Goal: Task Accomplishment & Management: Manage account settings

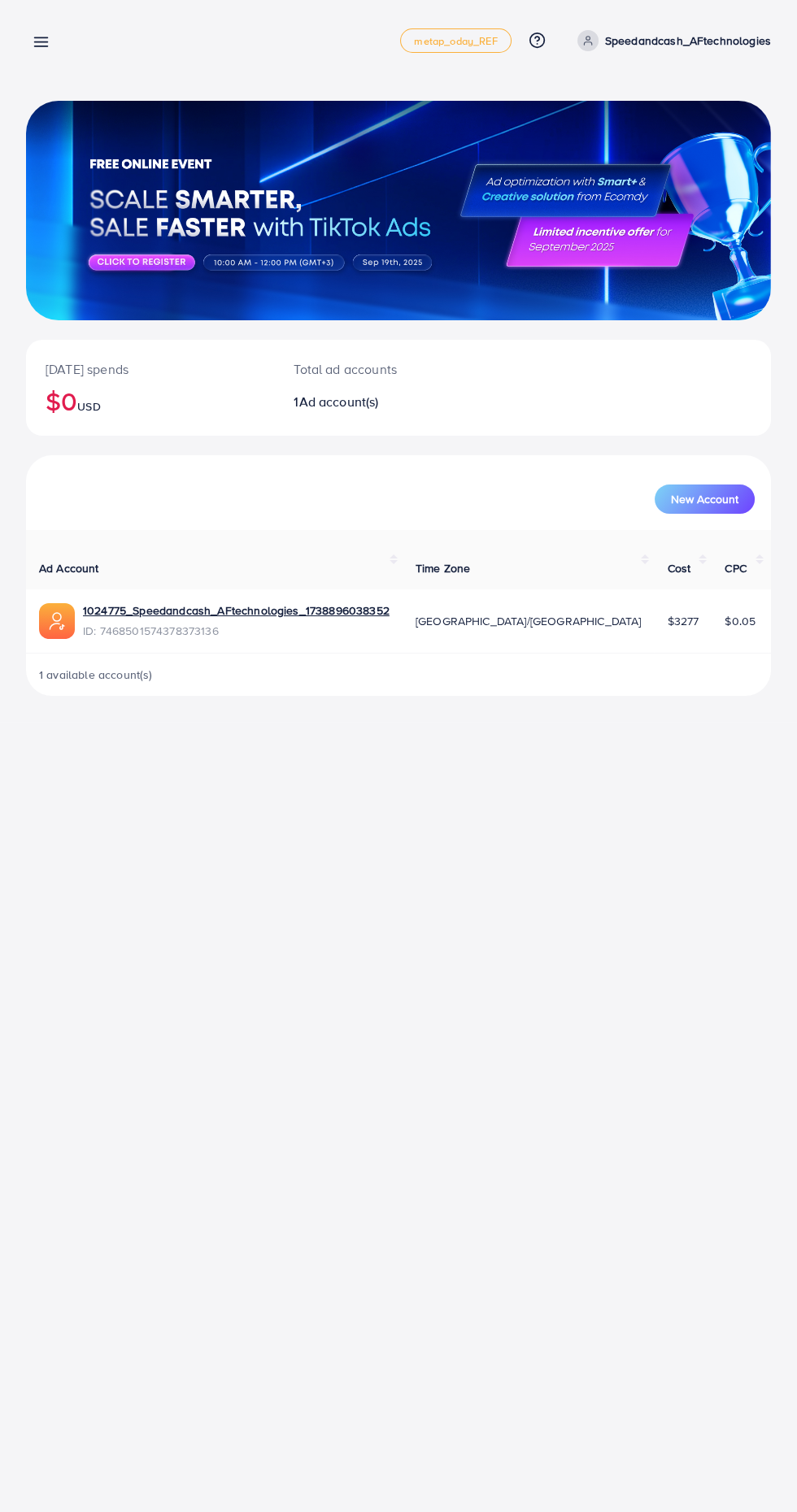
click at [660, 46] on p "Speedandcash_AFtechnologies" at bounding box center [687, 40] width 166 height 20
click at [656, 132] on span "Log out" at bounding box center [672, 133] width 44 height 20
click at [40, 46] on line at bounding box center [41, 46] width 13 height 0
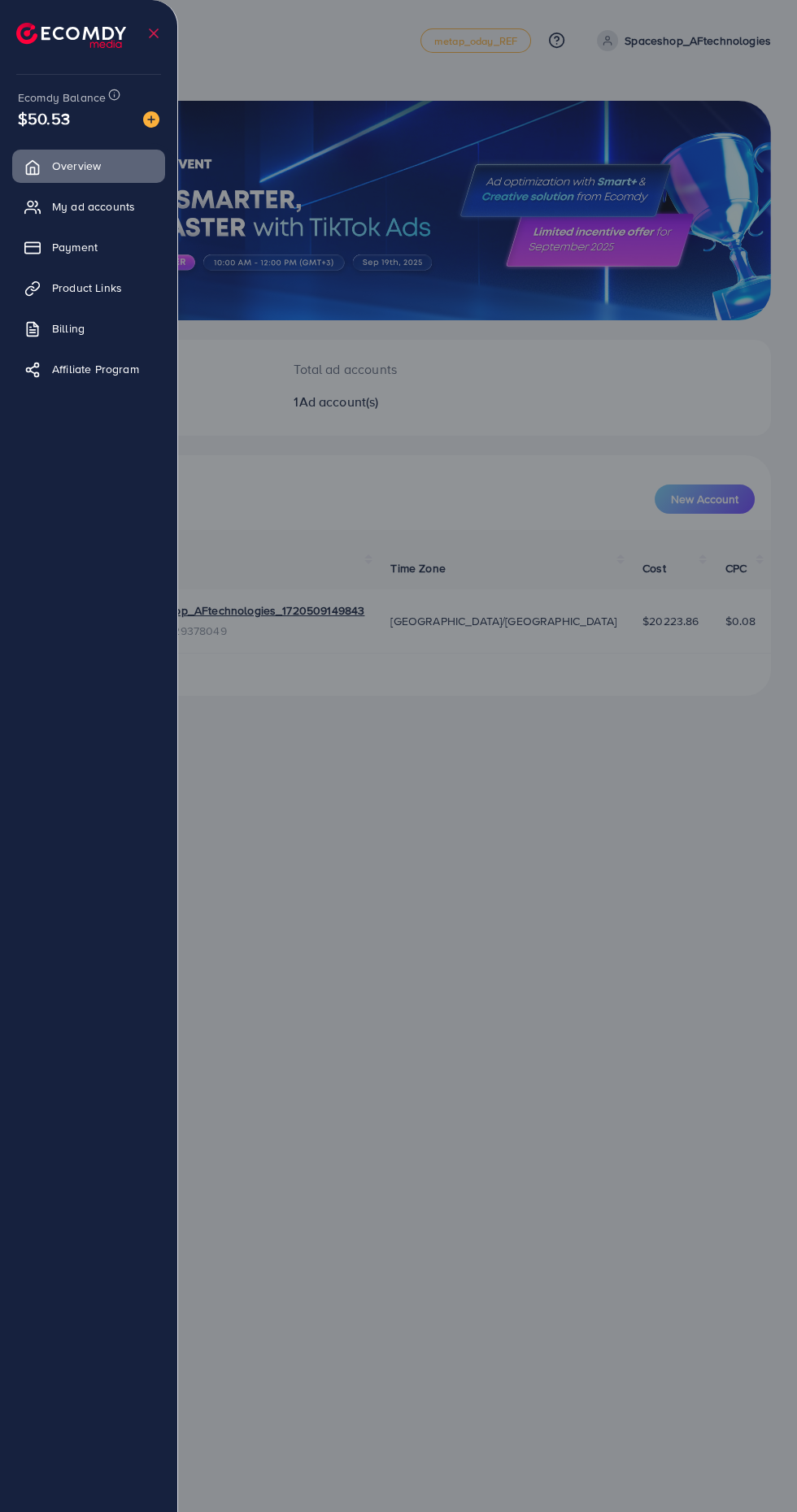
click at [52, 251] on link "Payment" at bounding box center [88, 247] width 153 height 33
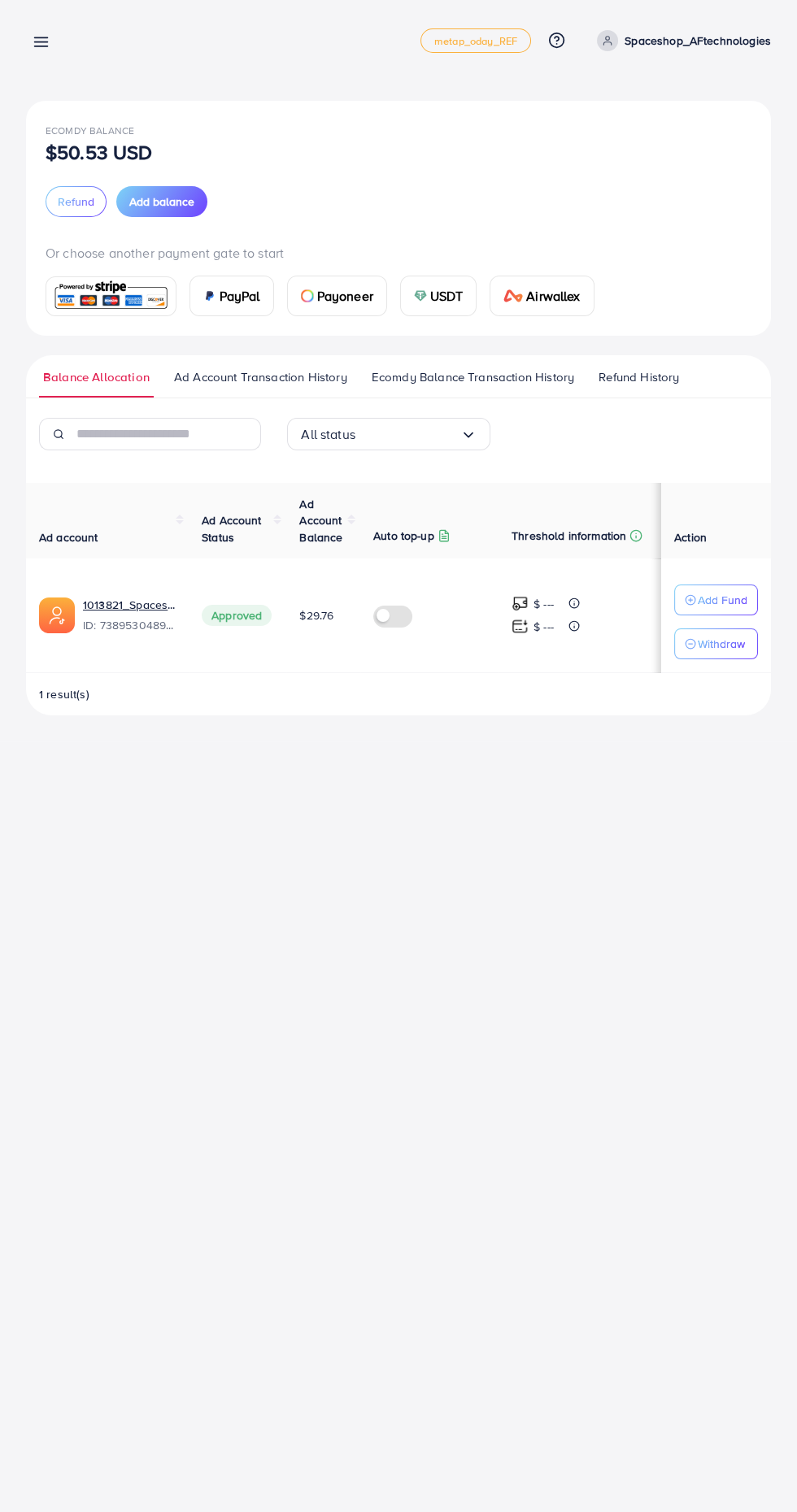
click at [406, 294] on div "USDT" at bounding box center [439, 295] width 76 height 39
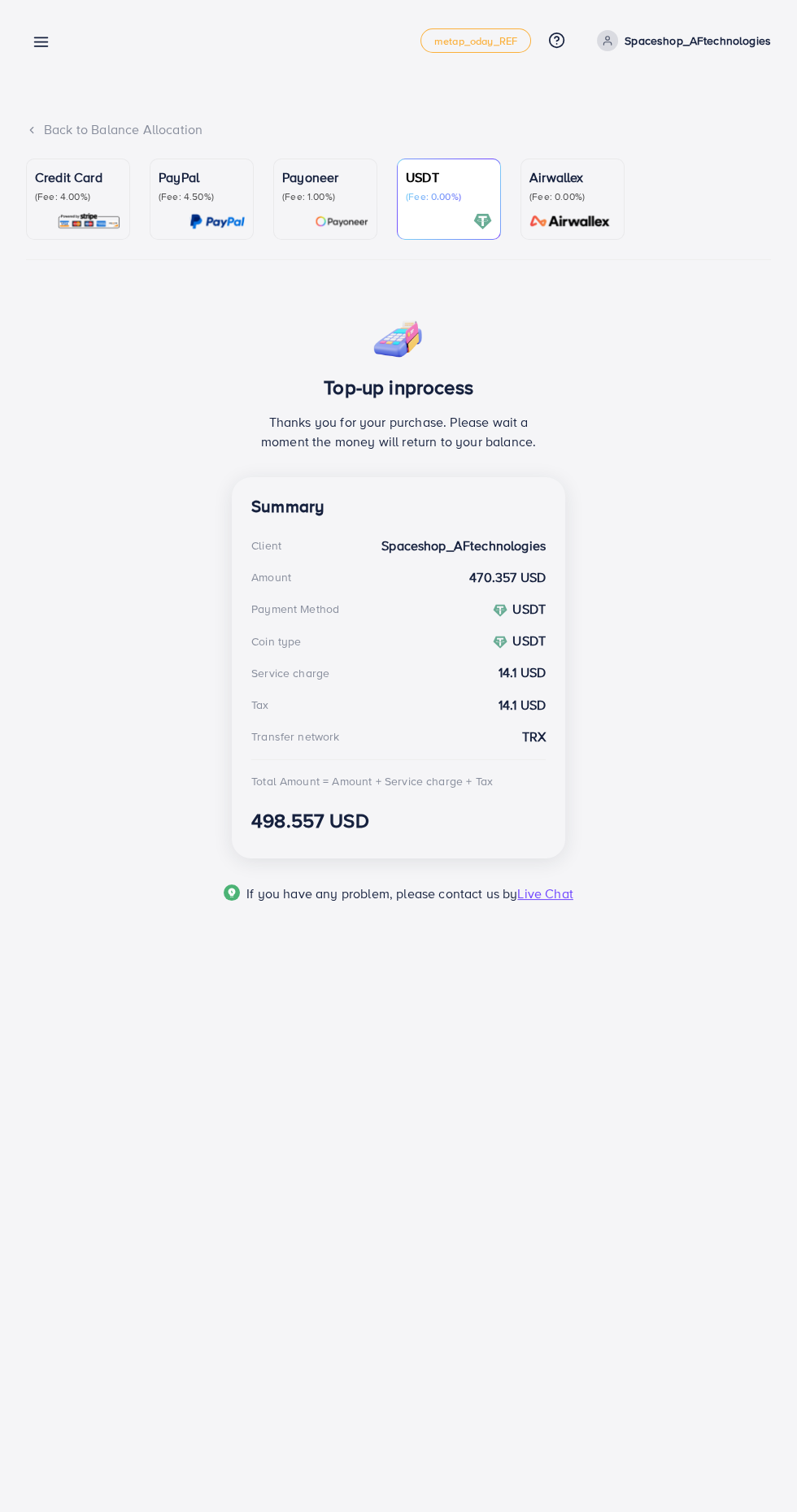
click at [46, 33] on icon at bounding box center [41, 42] width 17 height 17
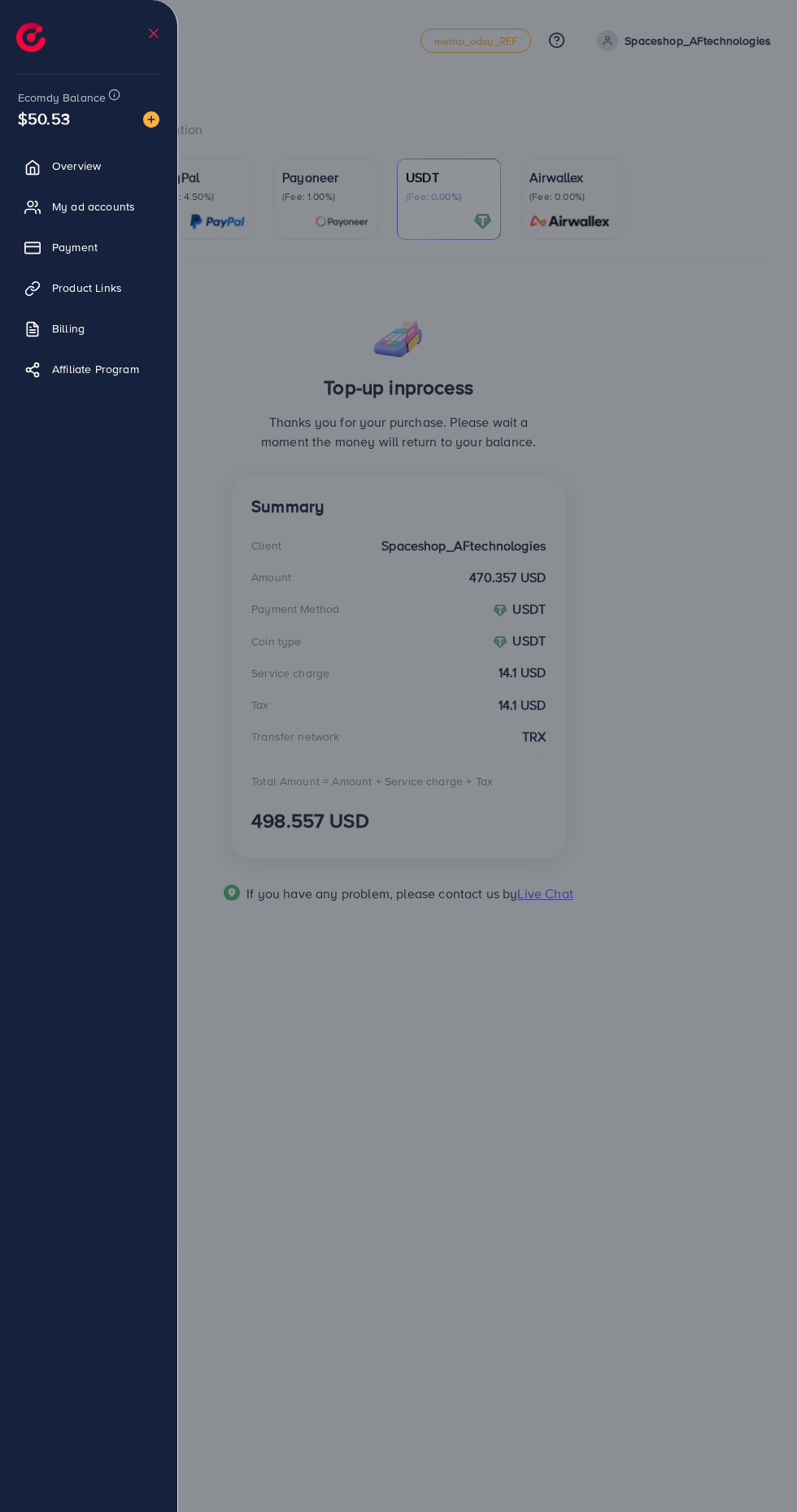
click at [237, 296] on div at bounding box center [398, 907] width 797 height 1814
